Goal: Entertainment & Leisure: Browse casually

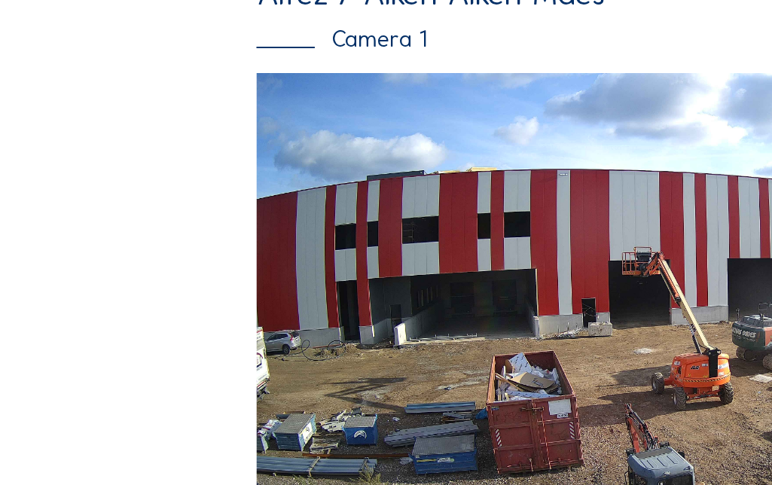
click at [288, 260] on img at bounding box center [385, 264] width 427 height 240
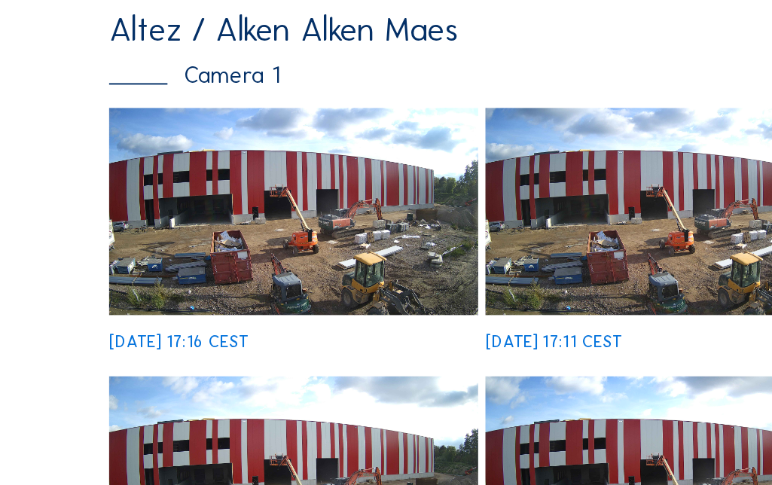
click at [203, 226] on img at bounding box center [191, 215] width 191 height 107
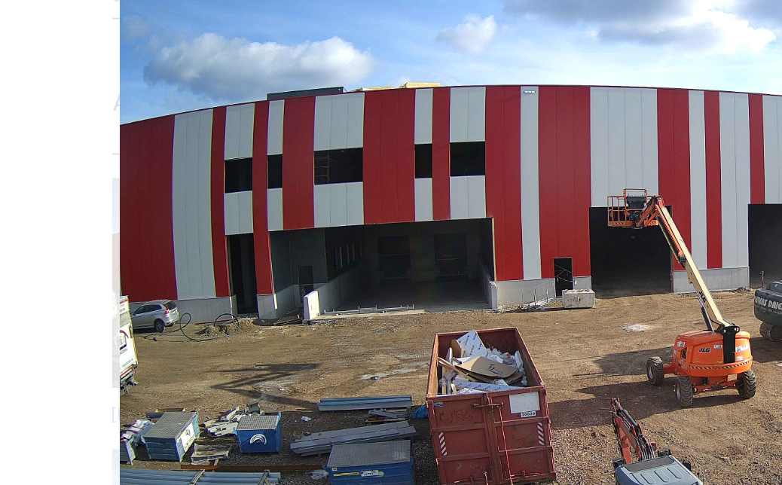
click at [120, 236] on img at bounding box center [391, 210] width 578 height 325
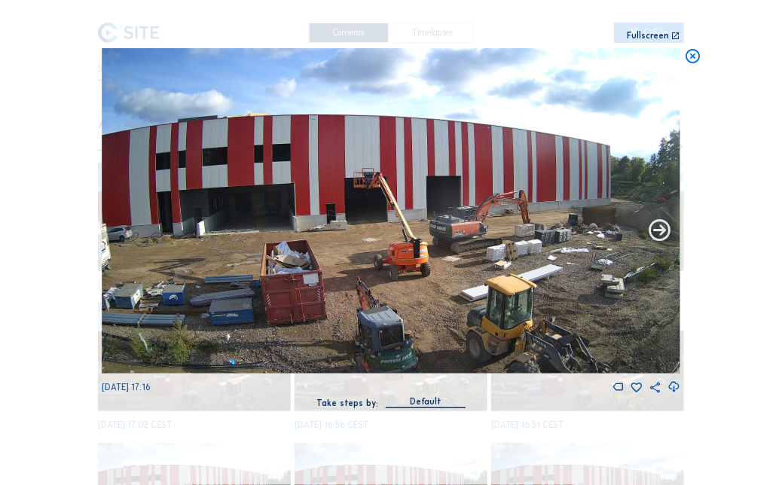
click at [660, 229] on icon at bounding box center [660, 231] width 26 height 26
click at [660, 239] on icon at bounding box center [660, 231] width 26 height 26
click at [657, 233] on icon at bounding box center [660, 231] width 26 height 26
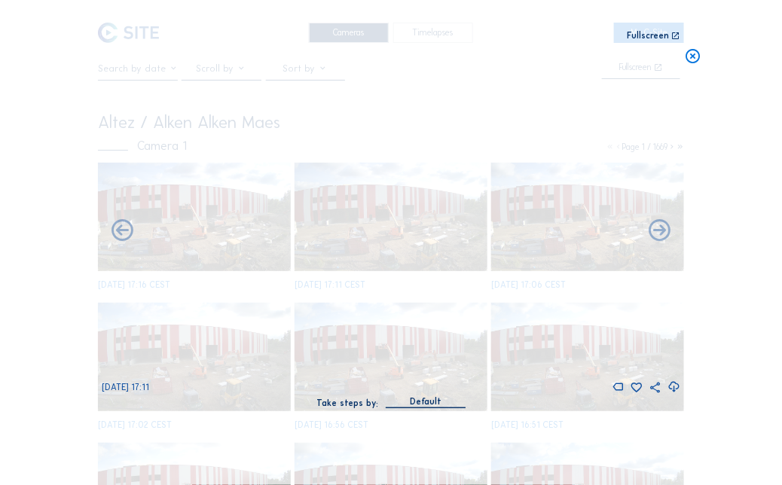
click at [657, 233] on icon at bounding box center [660, 231] width 26 height 26
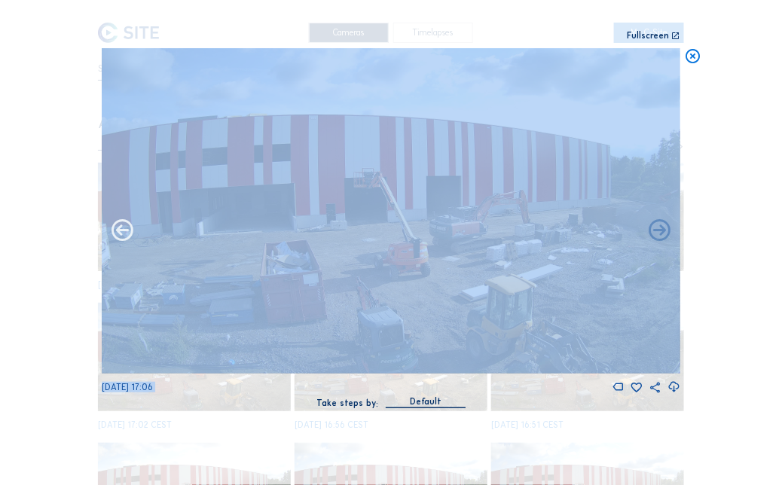
click at [126, 229] on icon at bounding box center [123, 231] width 26 height 26
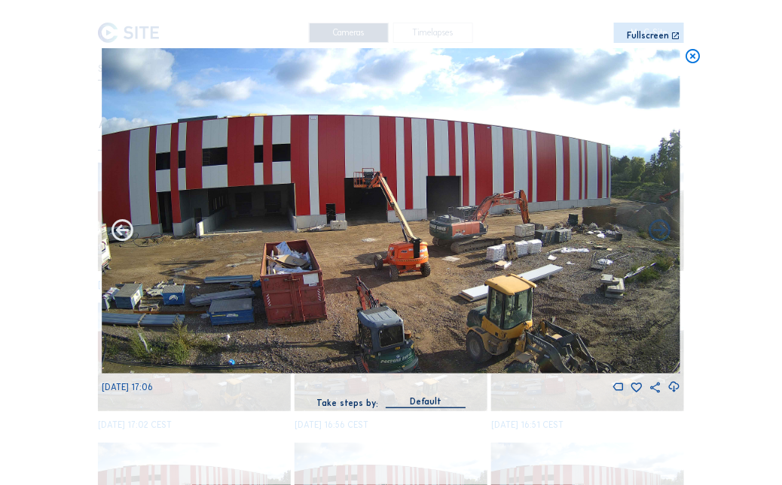
click at [123, 233] on icon at bounding box center [123, 231] width 26 height 26
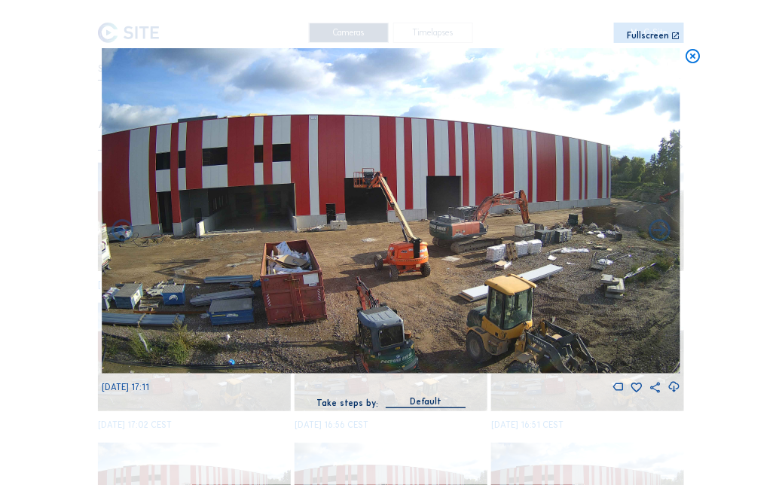
click at [123, 233] on icon at bounding box center [123, 231] width 26 height 26
